Goal: Find specific page/section: Find specific page/section

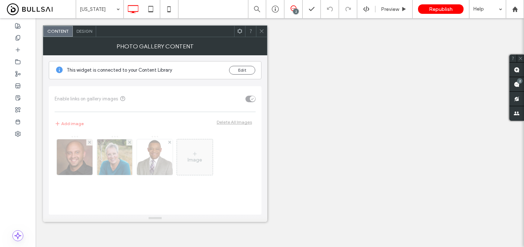
click at [240, 74] on button "Edit" at bounding box center [242, 70] width 26 height 9
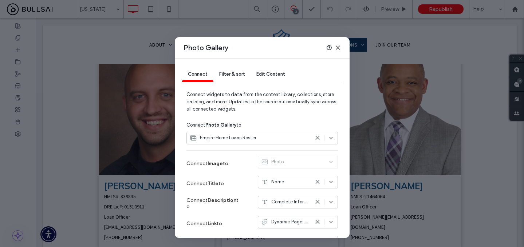
click at [239, 139] on span "Empire Home Loans Roster" at bounding box center [228, 137] width 56 height 7
click at [235, 71] on div "Filter & sort" at bounding box center [231, 74] width 37 height 15
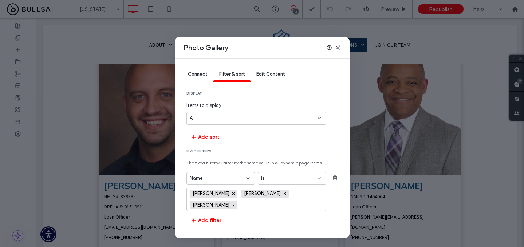
click at [197, 78] on div "Connect" at bounding box center [197, 74] width 31 height 15
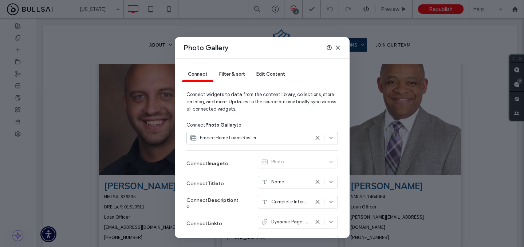
click at [222, 78] on div "Filter & sort" at bounding box center [231, 74] width 37 height 15
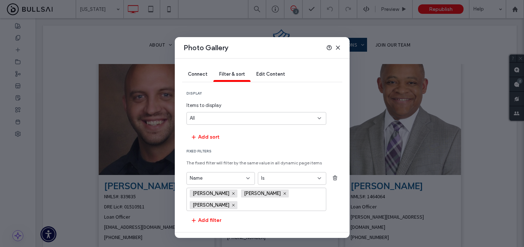
click at [245, 204] on input "values-textbox" at bounding box center [266, 205] width 50 height 11
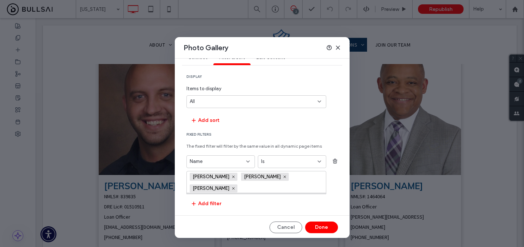
scroll to position [18, 0]
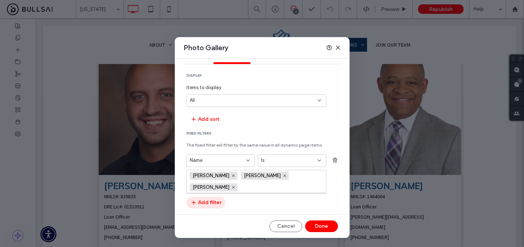
click at [217, 204] on button "Add filter" at bounding box center [205, 203] width 39 height 12
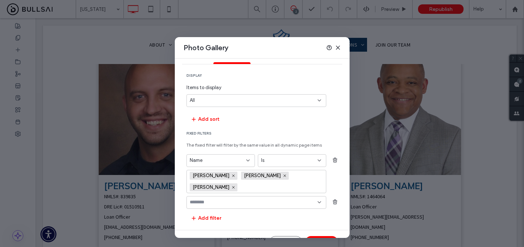
click at [219, 204] on input "fields-dropdown" at bounding box center [254, 203] width 128 height 6
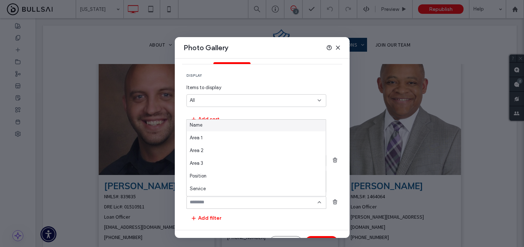
scroll to position [0, 0]
click at [237, 106] on div "All" at bounding box center [256, 100] width 140 height 13
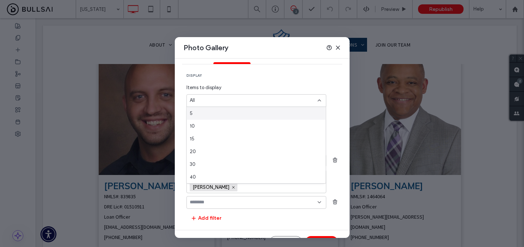
click at [241, 91] on div "Items to display All" at bounding box center [256, 95] width 140 height 23
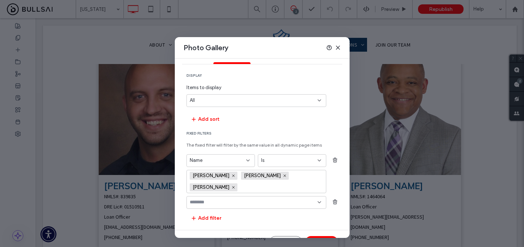
click at [250, 188] on input "values-textbox" at bounding box center [266, 187] width 50 height 11
click at [234, 125] on section "Add sort" at bounding box center [261, 119] width 151 height 12
